Goal: Task Accomplishment & Management: Use online tool/utility

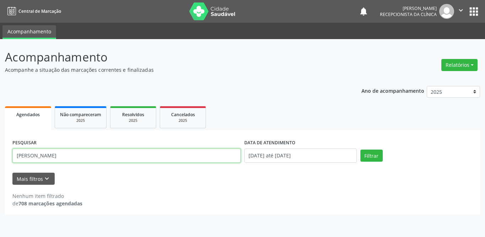
click at [50, 156] on input "[PERSON_NAME]" at bounding box center [126, 155] width 228 height 14
type input "l"
type input "[PERSON_NAME]"
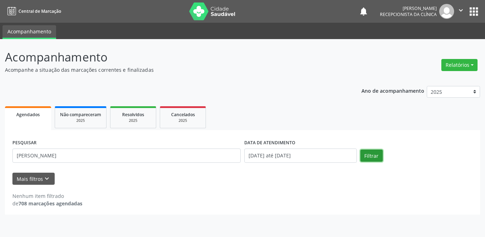
click at [373, 158] on button "Filtrar" at bounding box center [371, 155] width 22 height 12
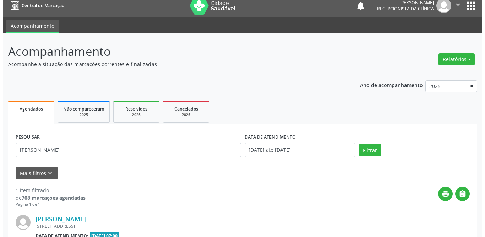
scroll to position [77, 0]
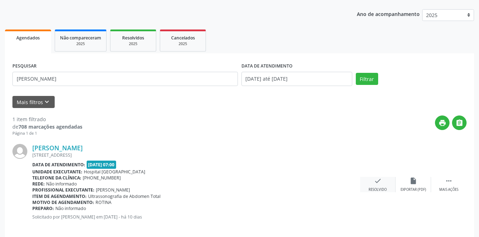
click at [376, 182] on icon "check" at bounding box center [378, 181] width 8 height 8
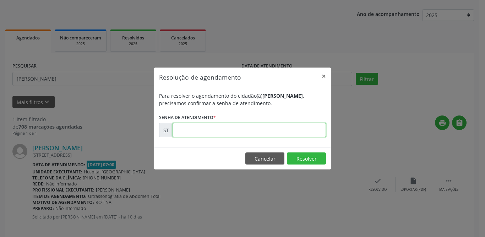
click at [193, 127] on input "text" at bounding box center [248, 130] width 153 height 14
type input "00023882"
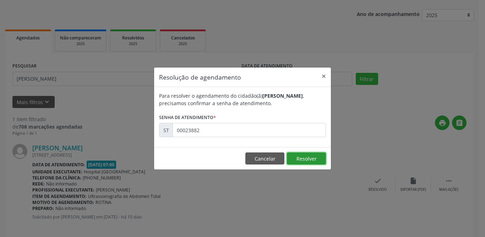
click at [295, 161] on button "Resolver" at bounding box center [306, 158] width 39 height 12
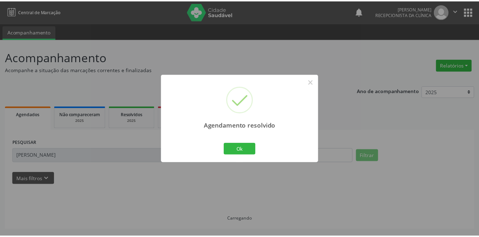
scroll to position [0, 0]
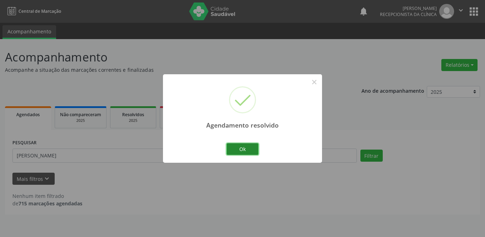
click at [243, 147] on button "Ok" at bounding box center [242, 149] width 32 height 12
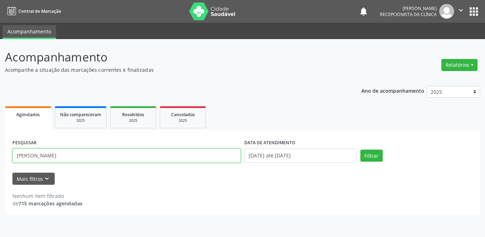
drag, startPoint x: 122, startPoint y: 156, endPoint x: 0, endPoint y: 153, distance: 122.4
click at [0, 153] on div "Acompanhamento Acompanhe a situação das marcações correntes e finalizadas Relat…" at bounding box center [242, 138] width 485 height 198
type input "[PERSON_NAME]"
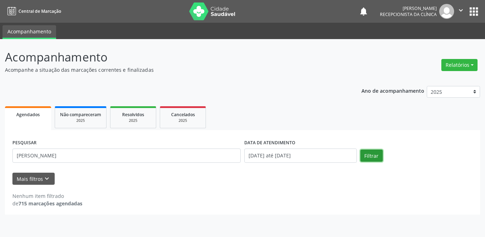
click at [375, 154] on button "Filtrar" at bounding box center [371, 155] width 22 height 12
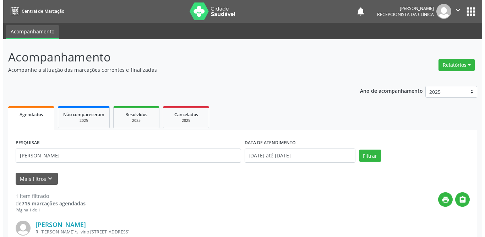
scroll to position [84, 0]
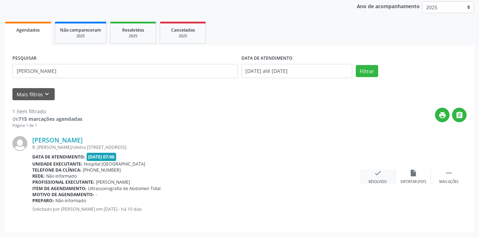
click at [384, 173] on div "check Resolvido" at bounding box center [377, 176] width 35 height 15
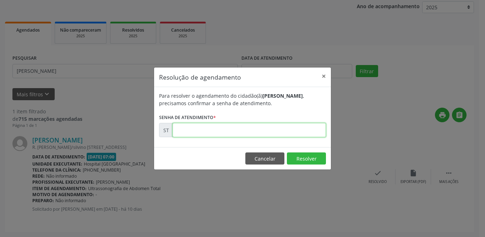
click at [196, 132] on input "text" at bounding box center [248, 130] width 153 height 14
type input "00023915"
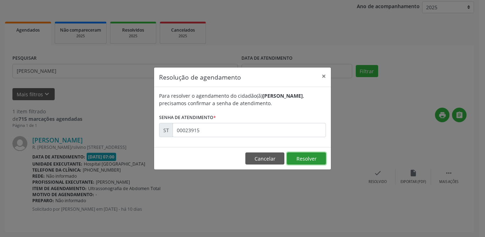
click at [309, 158] on button "Resolver" at bounding box center [306, 158] width 39 height 12
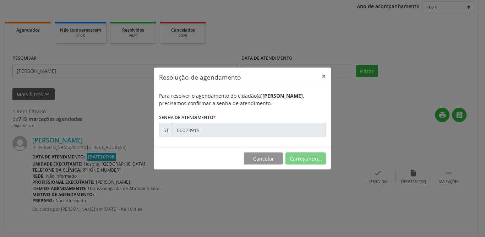
scroll to position [0, 0]
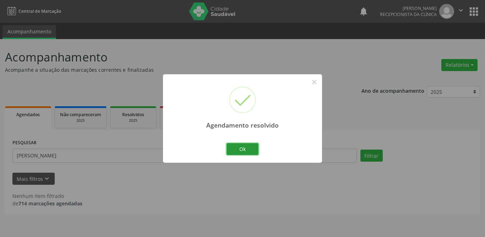
drag, startPoint x: 232, startPoint y: 149, endPoint x: 247, endPoint y: 164, distance: 20.8
click at [232, 149] on button "Ok" at bounding box center [242, 149] width 32 height 12
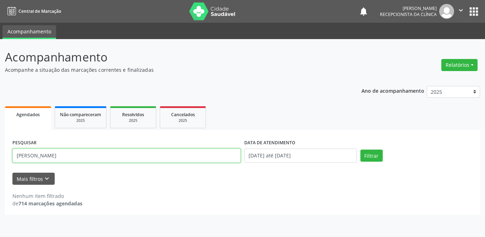
drag, startPoint x: 83, startPoint y: 159, endPoint x: 0, endPoint y: 152, distance: 83.3
click at [0, 152] on div "Acompanhamento Acompanhe a situação das marcações correntes e finalizadas Relat…" at bounding box center [242, 138] width 485 height 198
type input "[PERSON_NAME]"
click at [360, 149] on button "Filtrar" at bounding box center [371, 155] width 22 height 12
drag, startPoint x: 119, startPoint y: 153, endPoint x: 0, endPoint y: 163, distance: 119.6
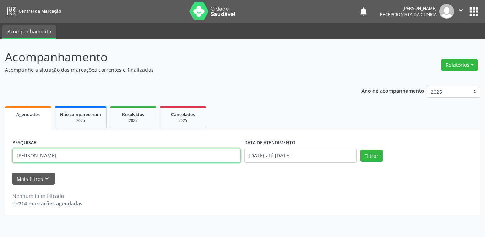
click at [0, 163] on div "Acompanhamento Acompanhe a situação das marcações correntes e finalizadas Relat…" at bounding box center [242, 138] width 485 height 198
